Goal: Transaction & Acquisition: Obtain resource

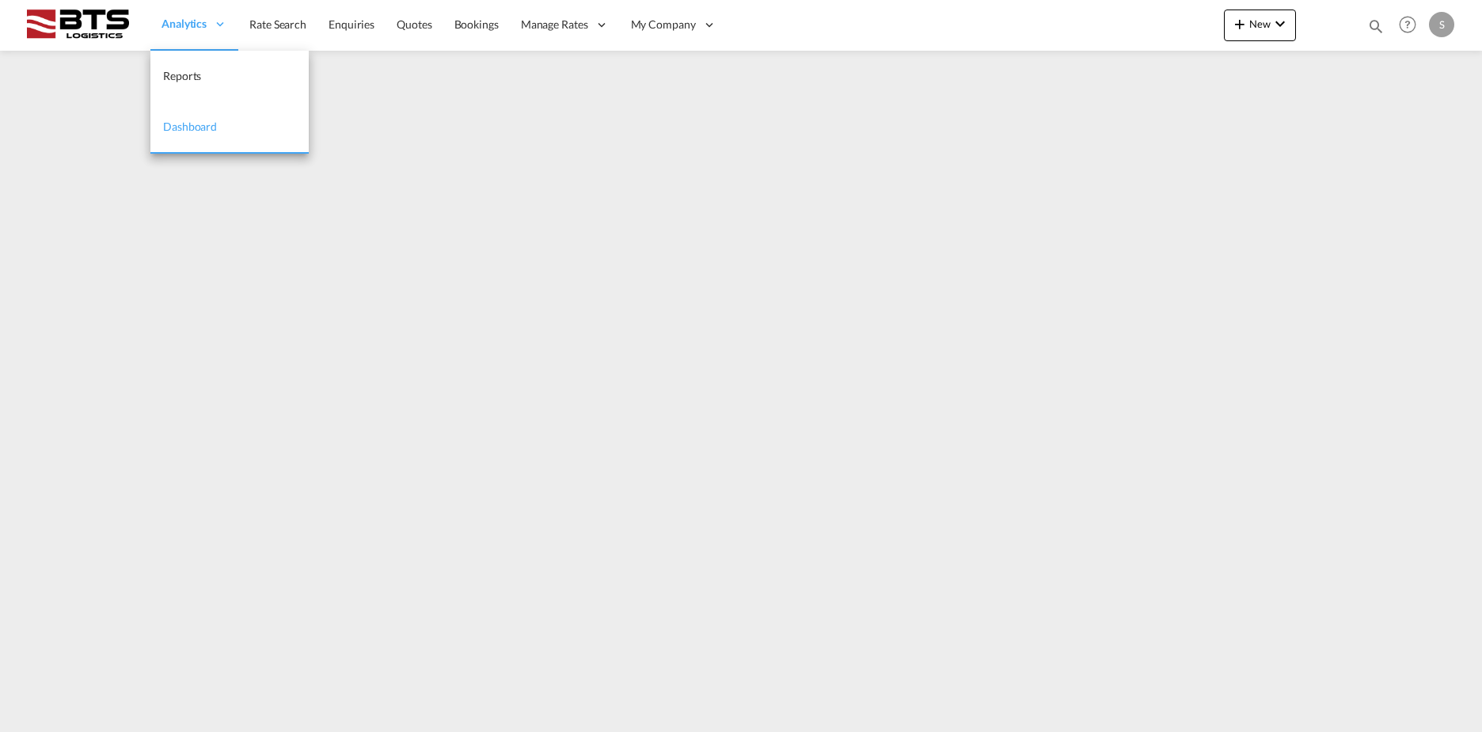
click at [179, 20] on ul "Analytics Reports Dashboard Rate Search Enquiries Quotes" at bounding box center [438, 24] width 577 height 51
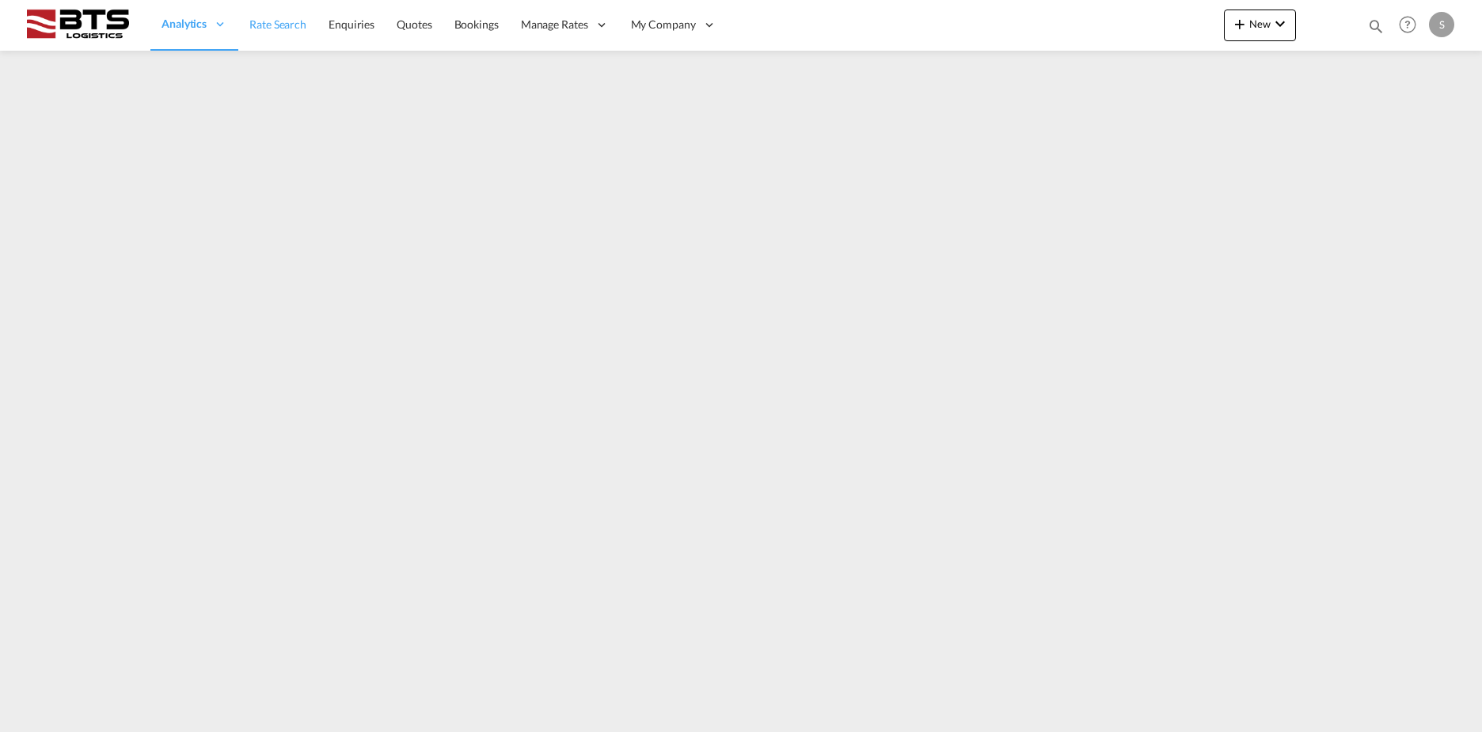
click at [275, 17] on span "Rate Search" at bounding box center [277, 23] width 57 height 13
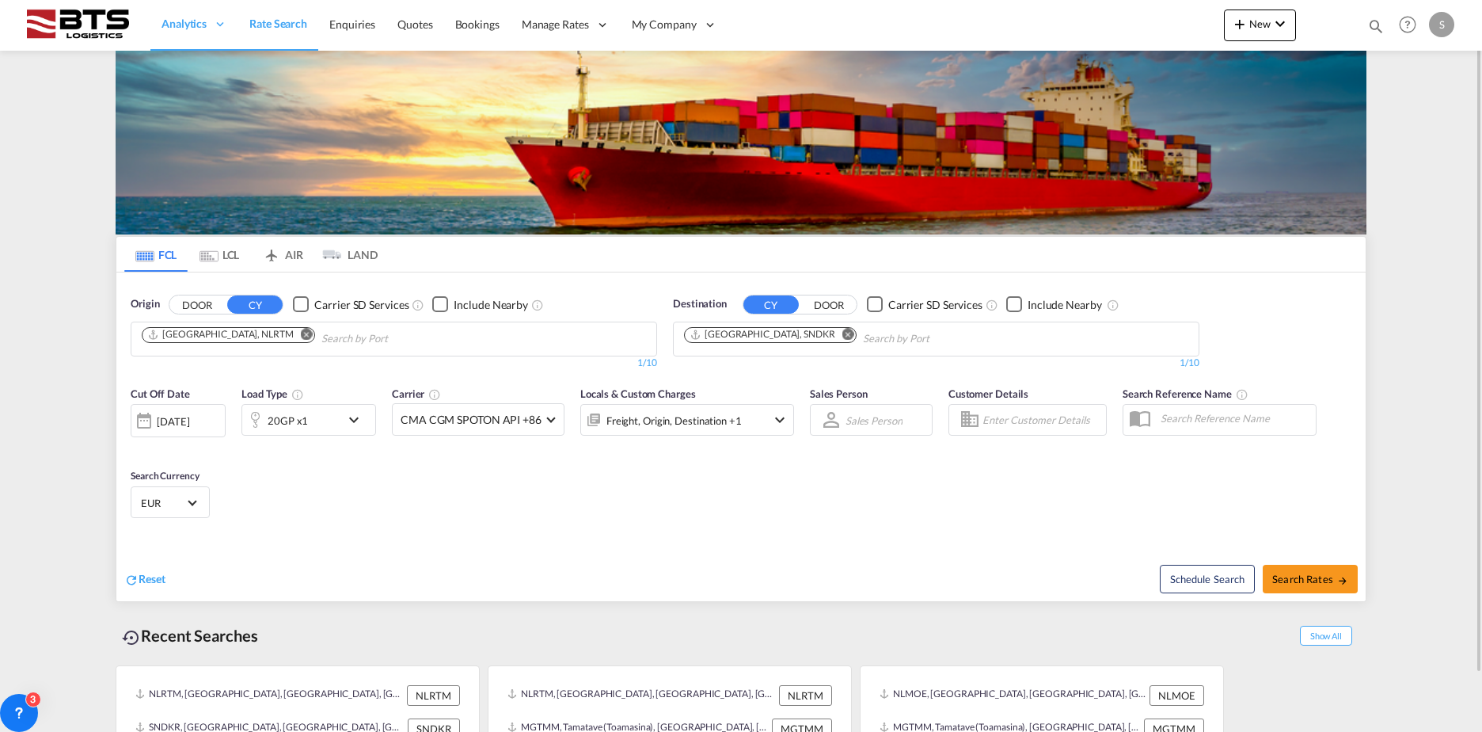
click at [843, 330] on md-icon "Remove" at bounding box center [849, 334] width 12 height 12
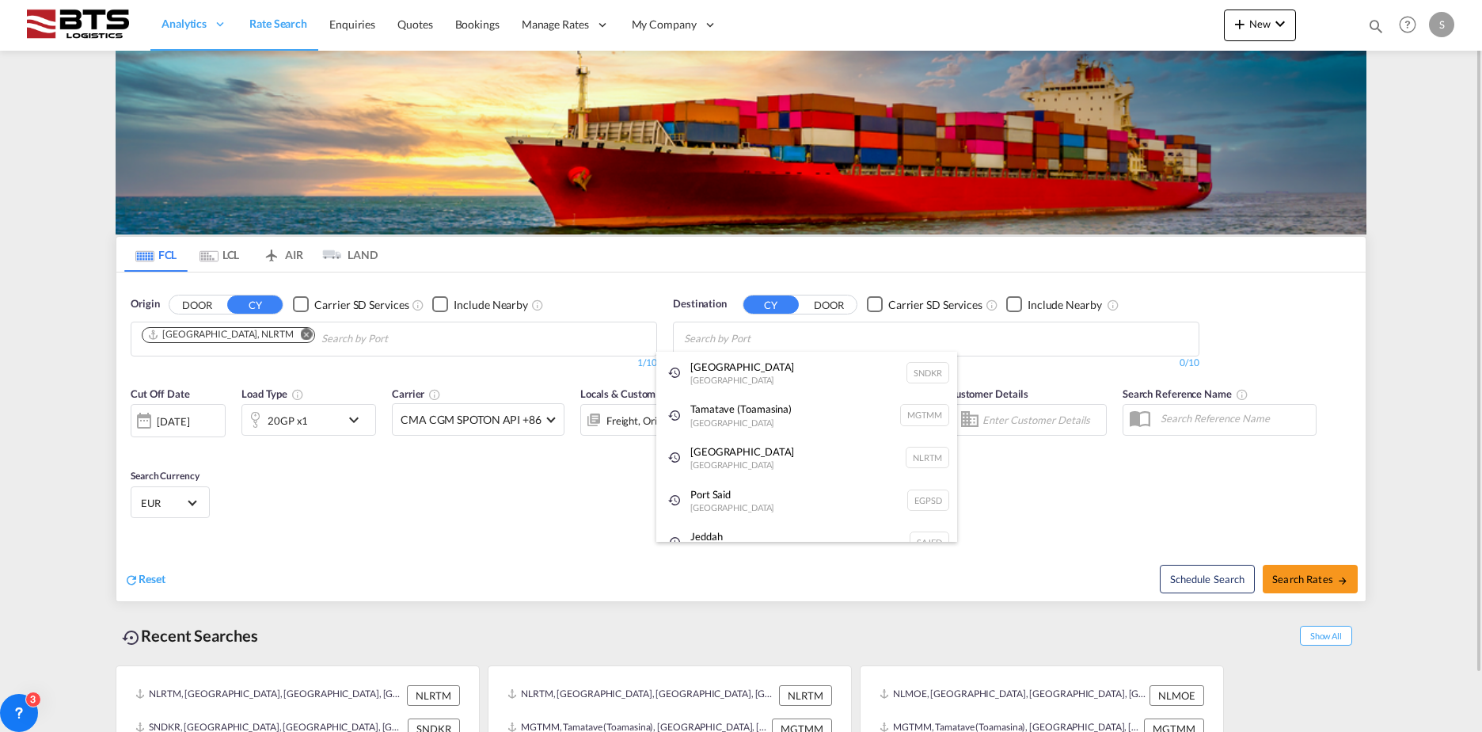
paste input "Tamatave"
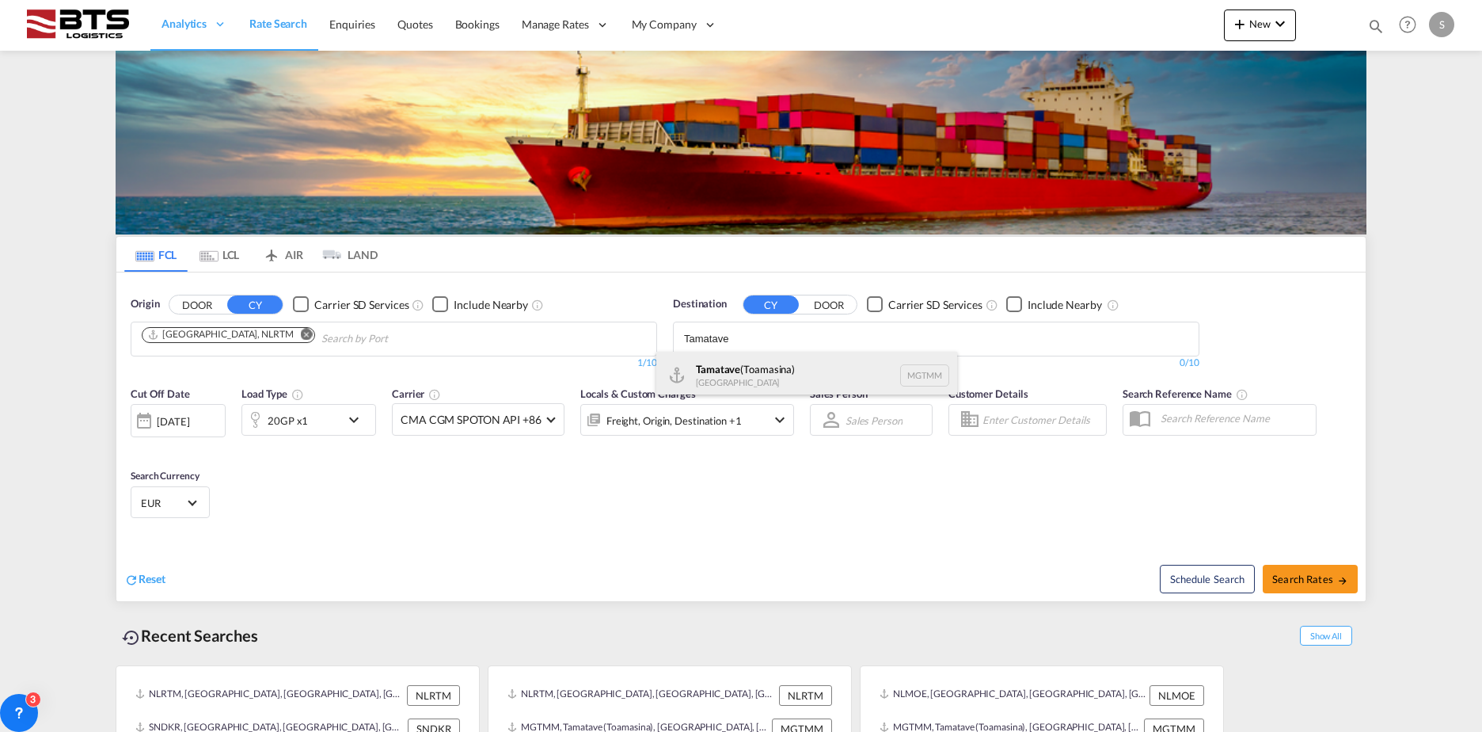
type input "Tamatave"
click at [768, 364] on div "Tamatave (Toamasina) [GEOGRAPHIC_DATA] MGTMM" at bounding box center [806, 376] width 301 height 48
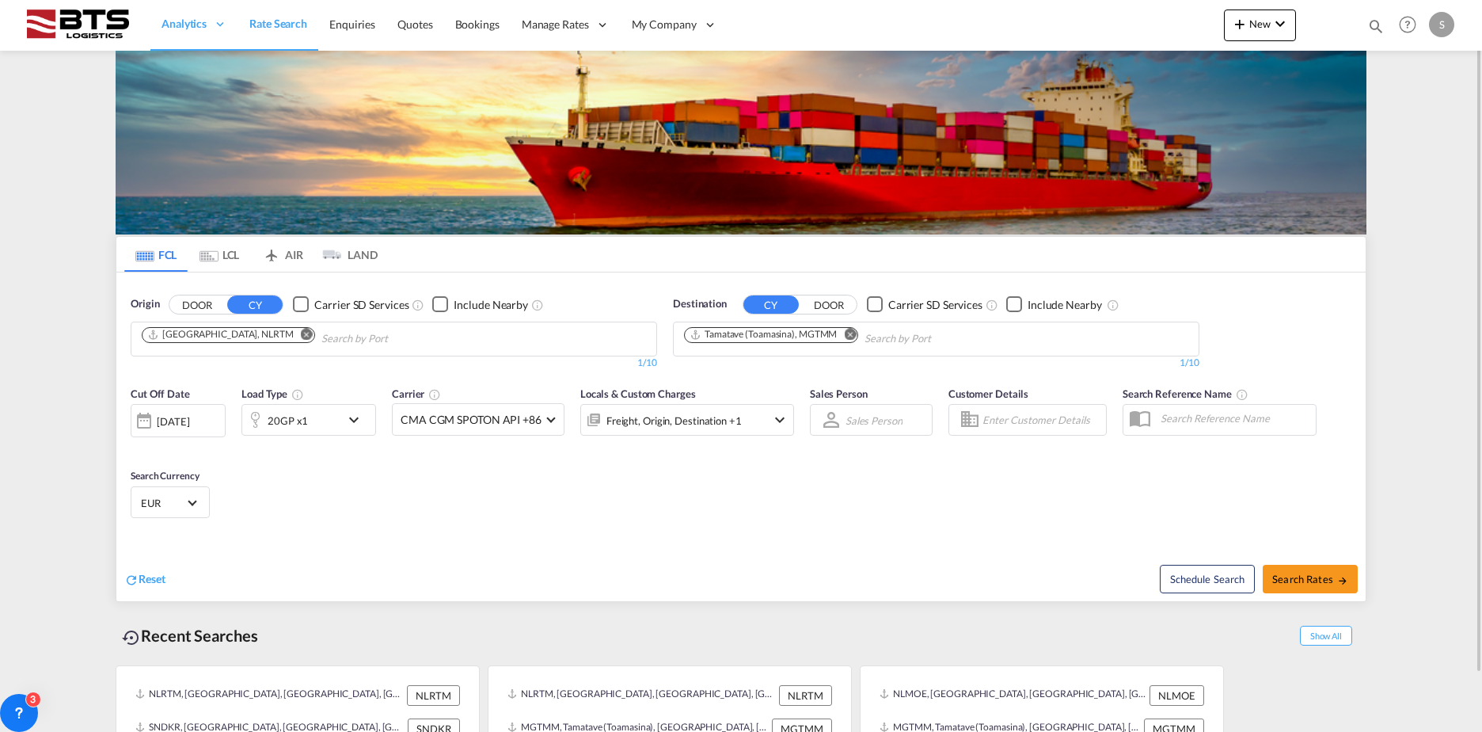
click at [283, 424] on div "20GP x1" at bounding box center [288, 420] width 40 height 22
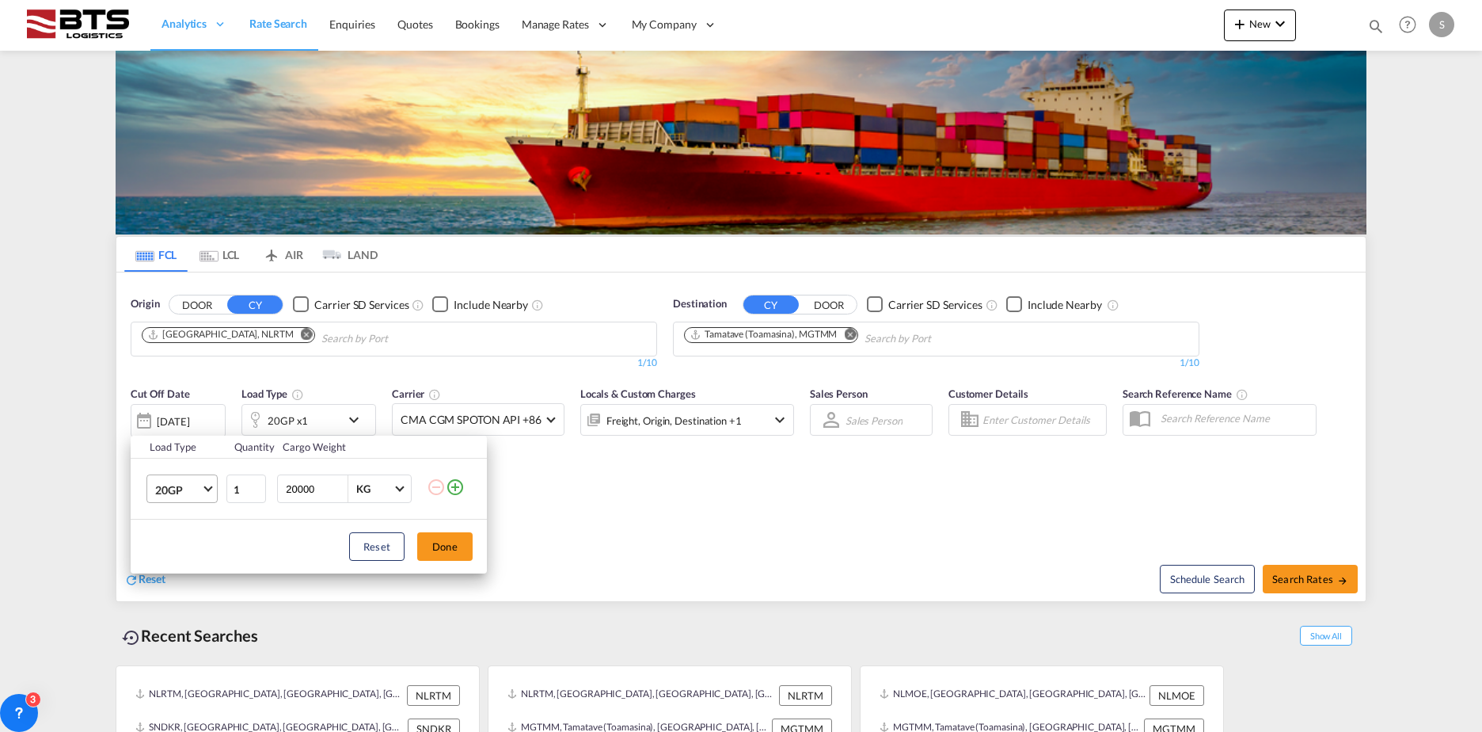
click at [179, 502] on md-select-value "20GP" at bounding box center [185, 488] width 63 height 27
click at [183, 559] on div "40HC" at bounding box center [169, 565] width 29 height 16
click at [454, 543] on button "Done" at bounding box center [444, 546] width 55 height 29
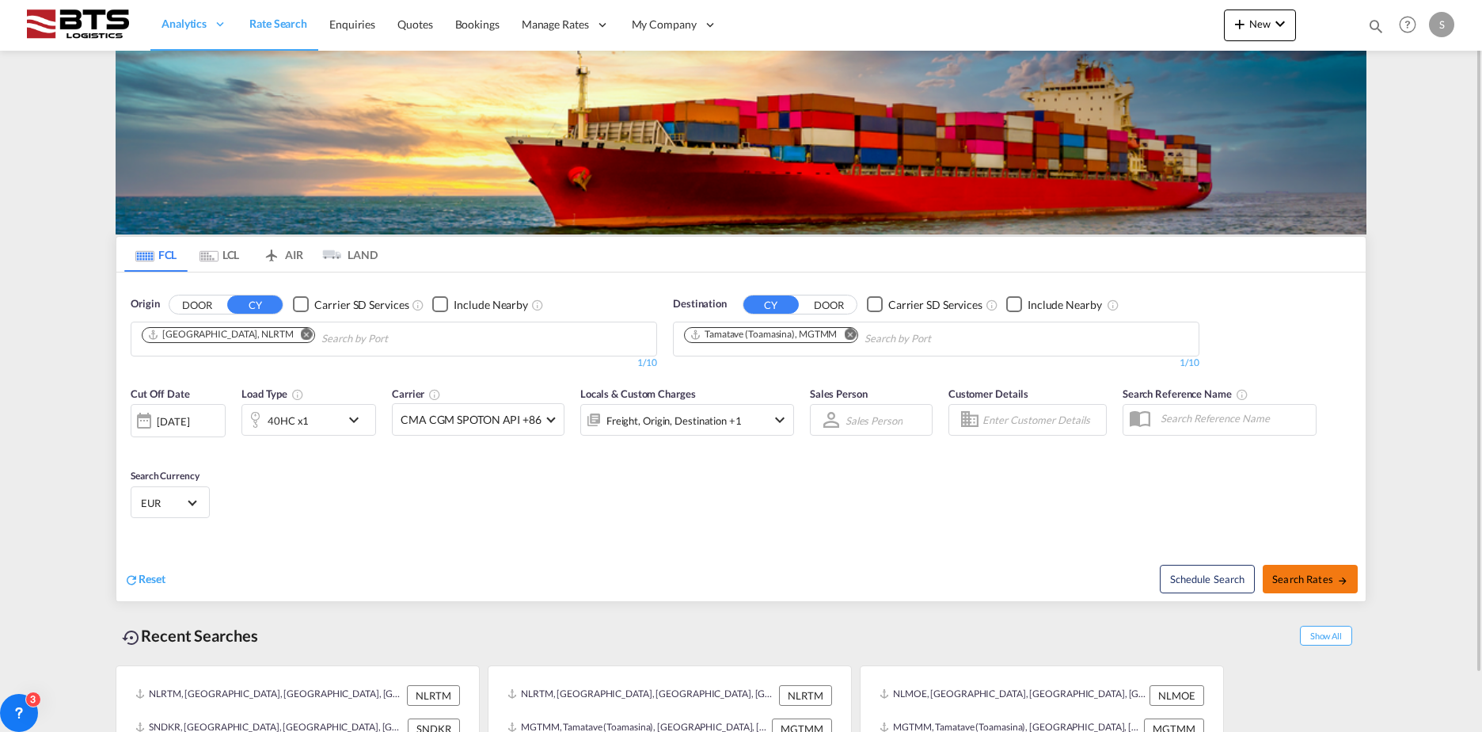
click at [1326, 577] on span "Search Rates" at bounding box center [1310, 578] width 76 height 13
type input "NLRTM to MGTMM / [DATE]"
